Goal: Task Accomplishment & Management: Use online tool/utility

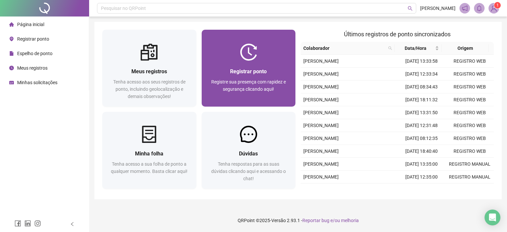
click at [223, 76] on div "Registrar ponto Registre sua presença com rapidez e segurança clicando aqui!" at bounding box center [249, 83] width 78 height 33
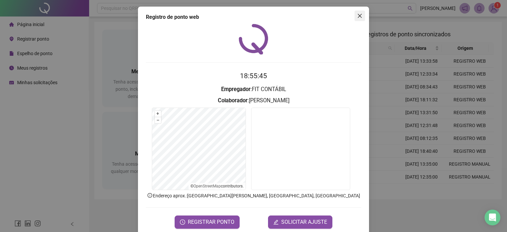
click at [357, 14] on icon "close" at bounding box center [359, 15] width 5 height 5
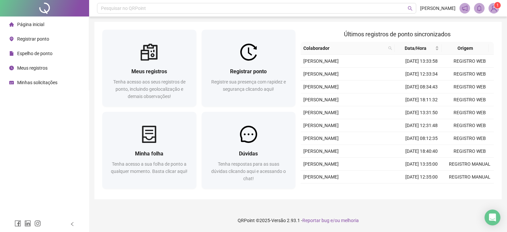
click at [91, 53] on div "Pesquisar no QRPoint [PERSON_NAME] 1 Meus registros Tenha acesso aos seus regis…" at bounding box center [298, 116] width 418 height 232
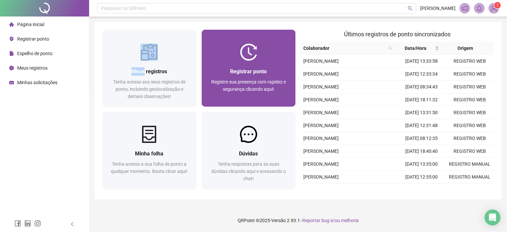
click at [208, 70] on div "Registrar ponto Registre sua presença com rapidez e segurança clicando aqui!" at bounding box center [249, 84] width 94 height 46
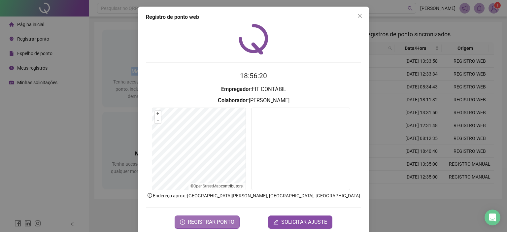
click at [197, 217] on button "REGISTRAR PONTO" at bounding box center [207, 222] width 65 height 13
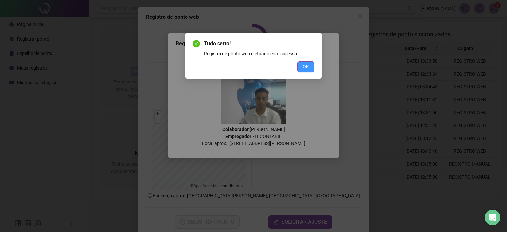
click at [306, 62] on button "OK" at bounding box center [305, 66] width 17 height 11
